Goal: Find specific page/section: Find specific page/section

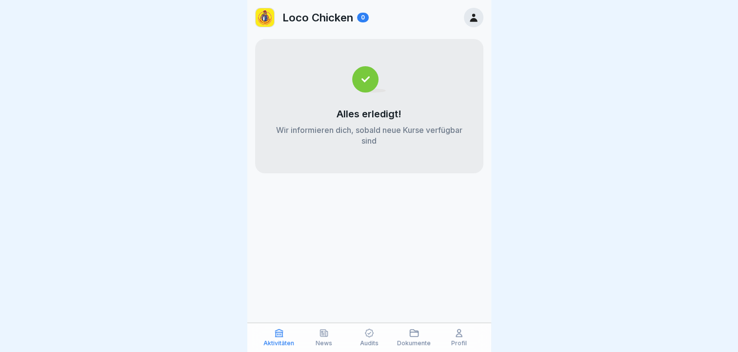
click at [322, 332] on icon at bounding box center [323, 333] width 7 height 7
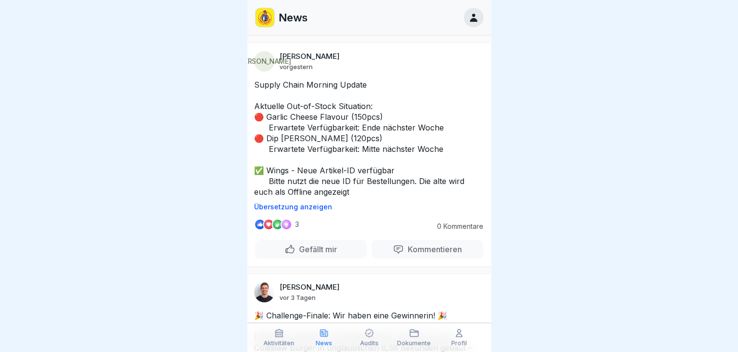
click at [322, 332] on icon at bounding box center [323, 333] width 7 height 7
click at [368, 332] on icon at bounding box center [369, 334] width 10 height 10
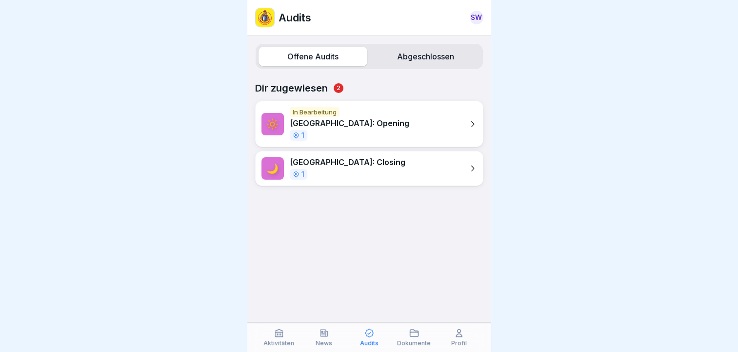
click at [428, 51] on label "Abgeschlossen" at bounding box center [425, 56] width 109 height 19
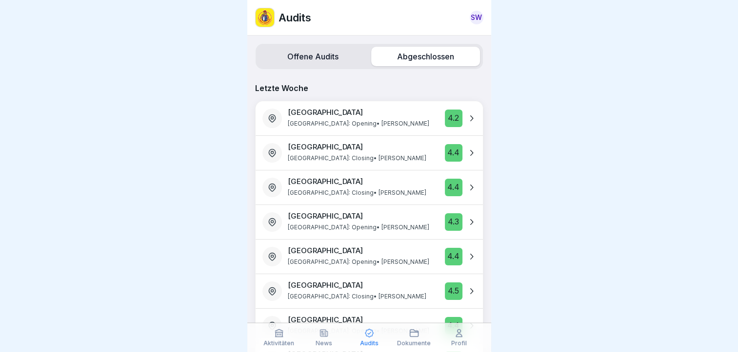
click at [428, 51] on label "Abgeschlossen" at bounding box center [425, 56] width 109 height 19
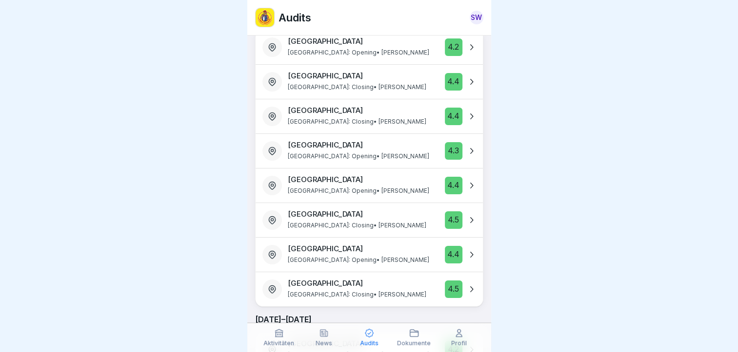
click at [410, 339] on div "Dokumente" at bounding box center [414, 338] width 40 height 19
